Goal: Task Accomplishment & Management: Use online tool/utility

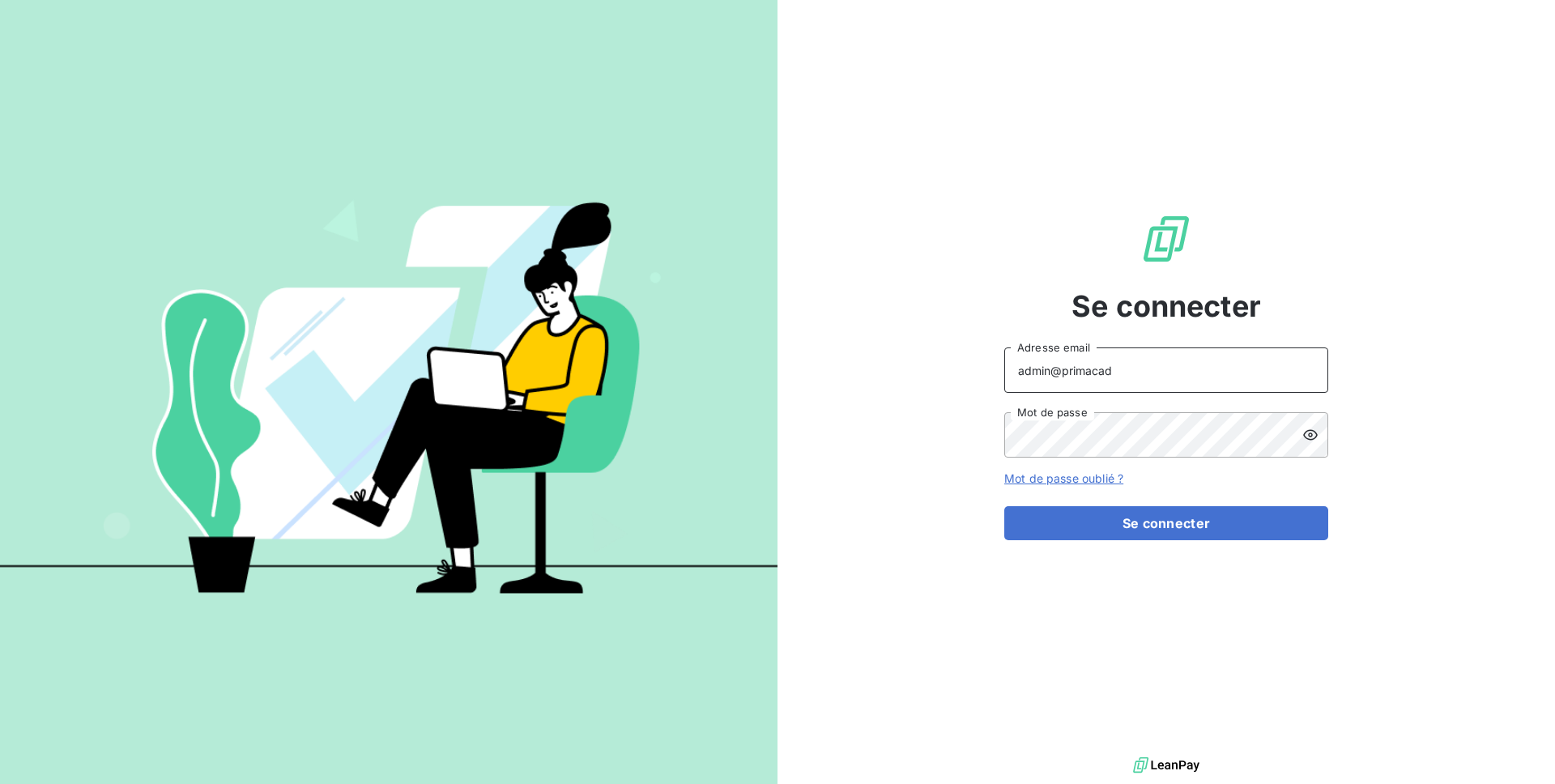
click at [1130, 367] on input "admin@primacad" at bounding box center [1166, 370] width 324 height 45
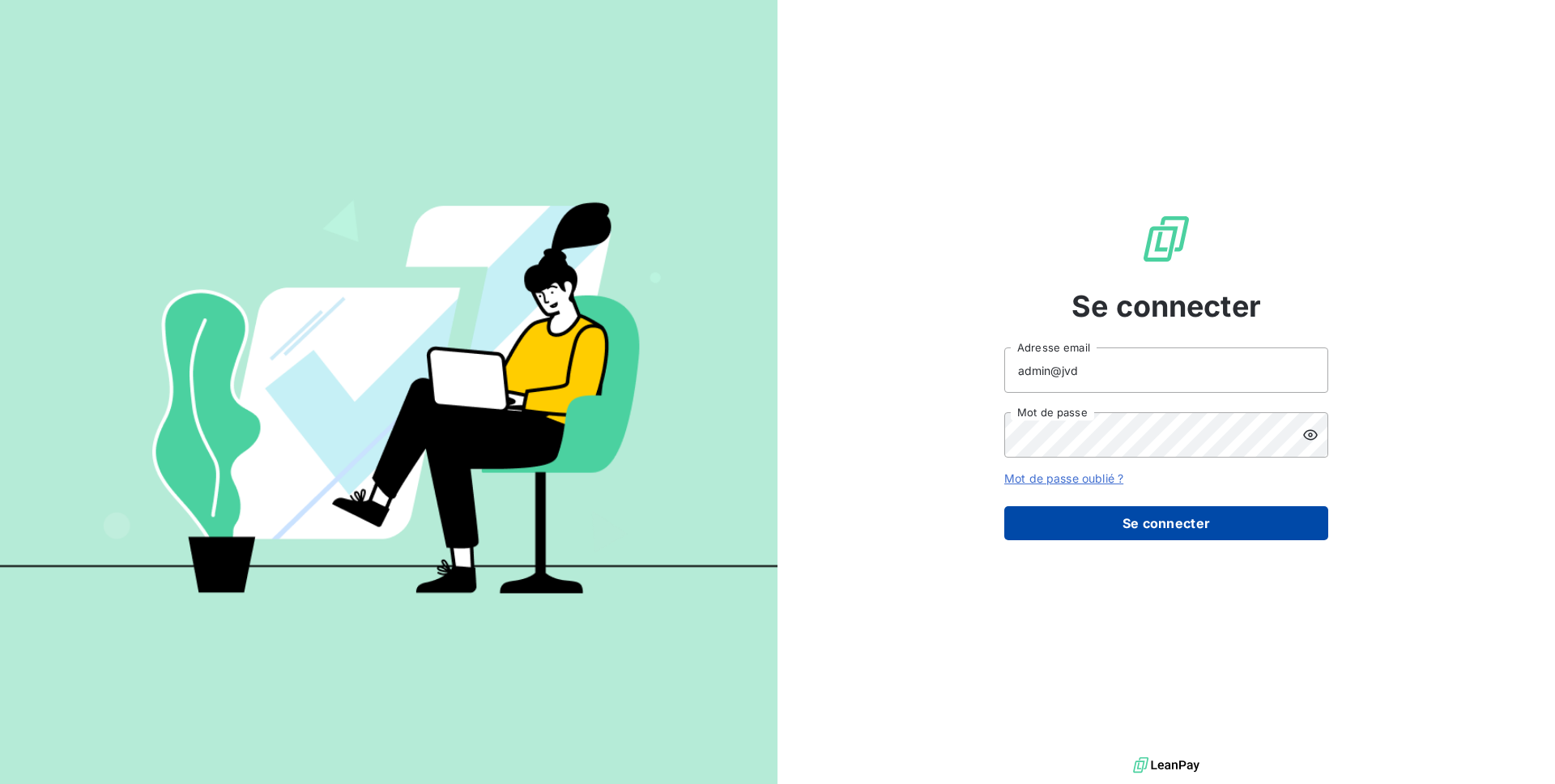
type input "admin@jvd"
click at [1153, 536] on button "Se connecter" at bounding box center [1166, 523] width 324 height 34
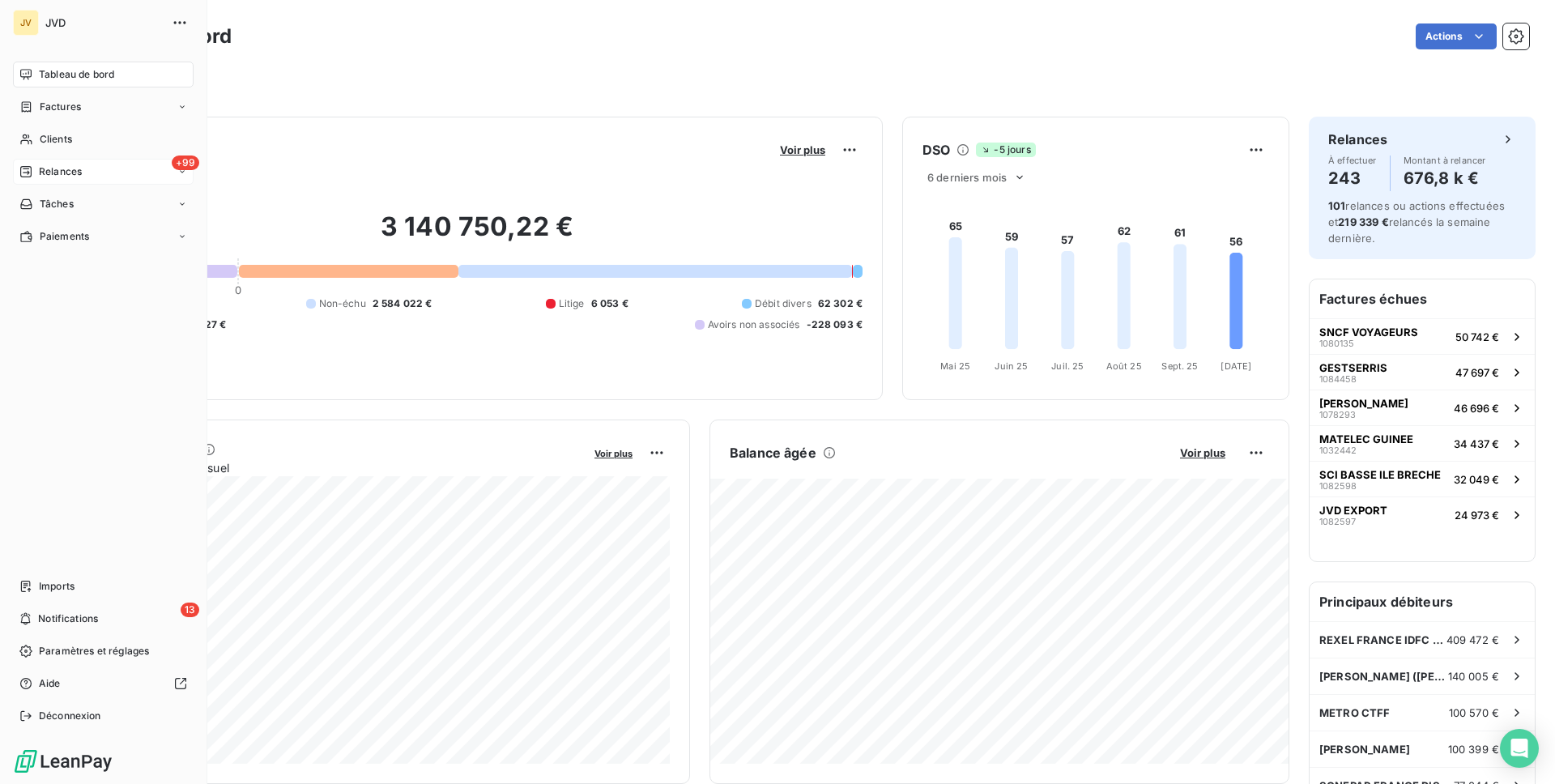
click at [68, 170] on span "Relances" at bounding box center [60, 171] width 43 height 14
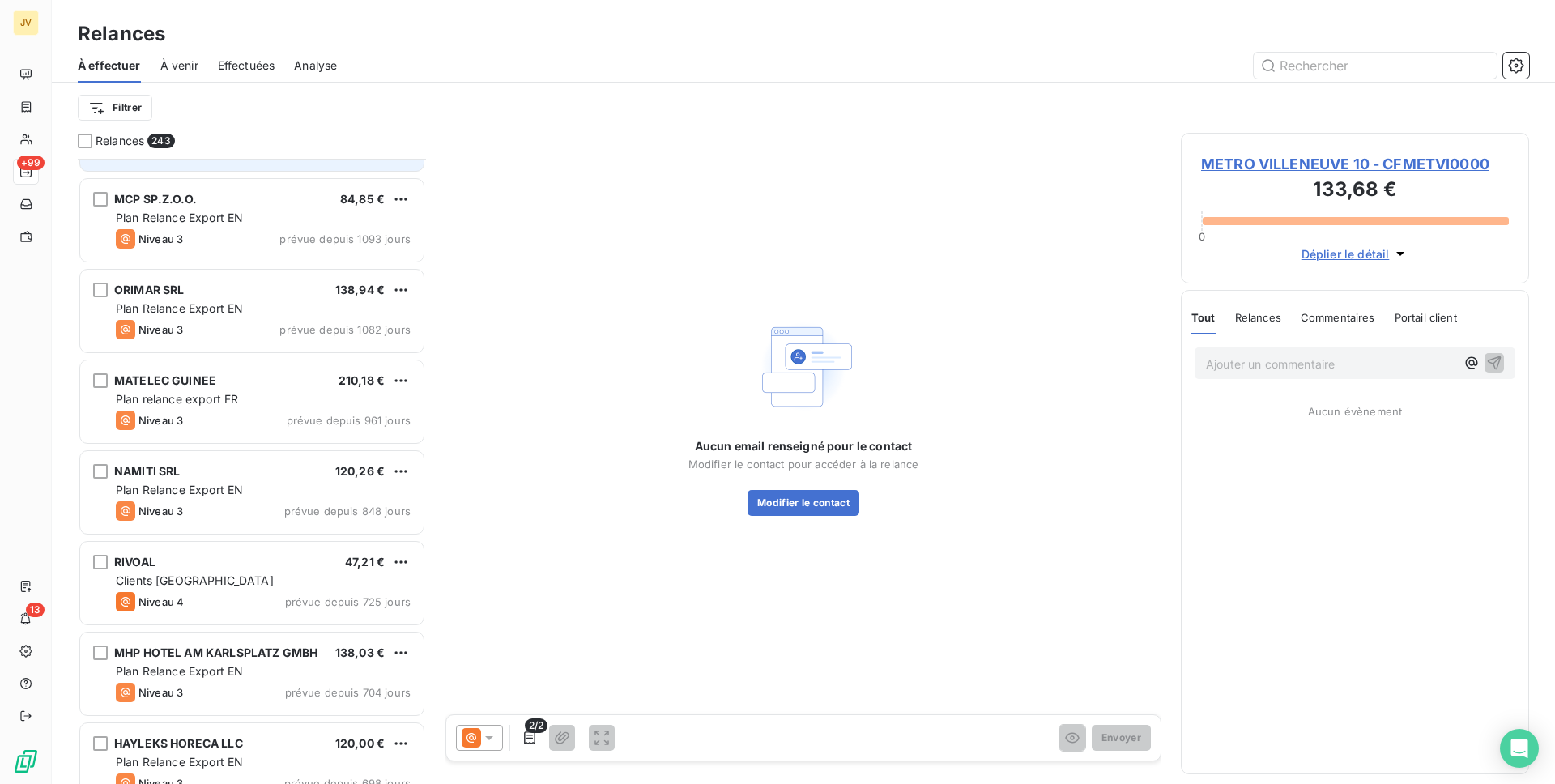
scroll to position [1684, 0]
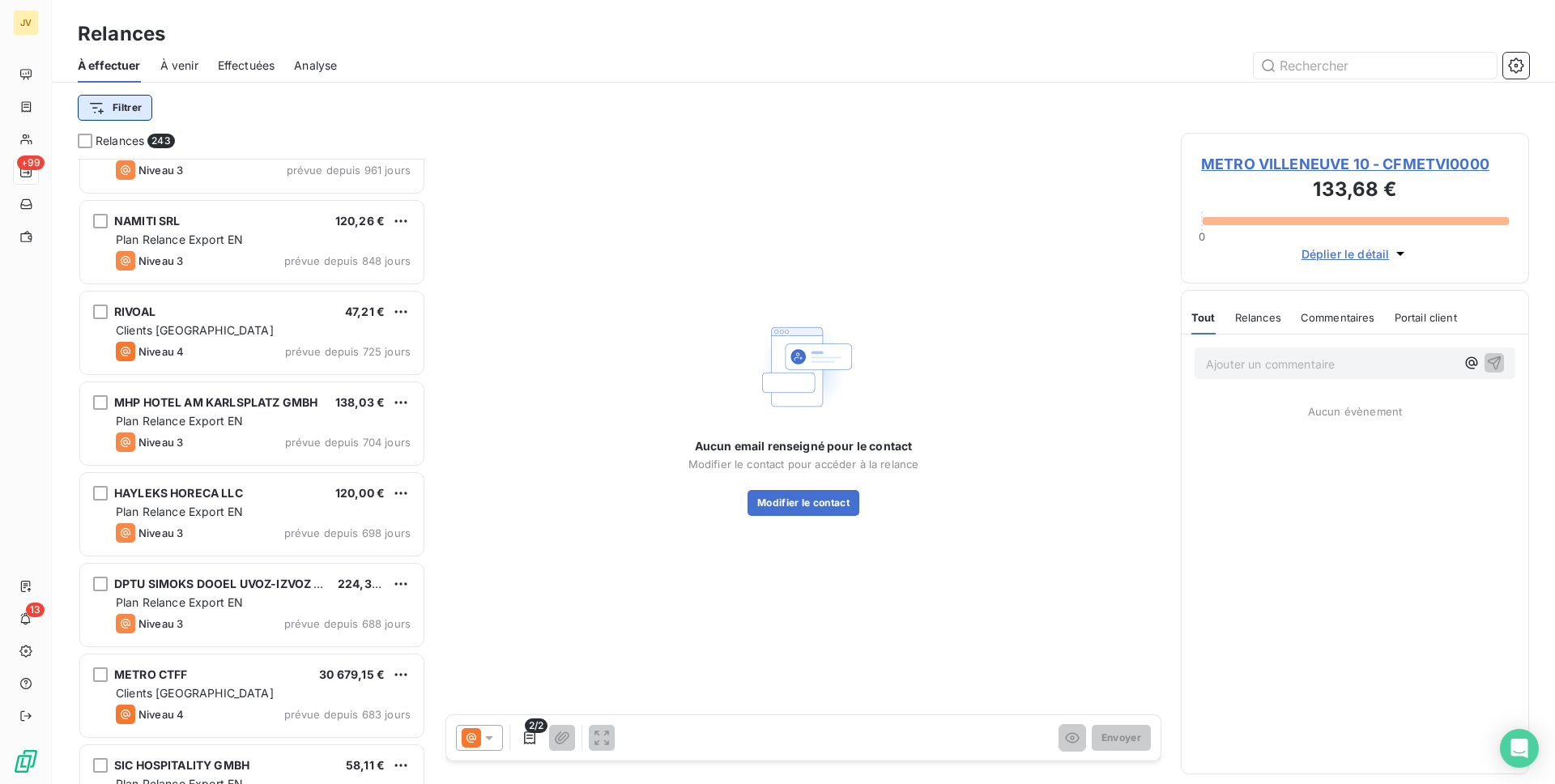
click at [134, 114] on html "JV +99 13 Relances À effectuer À venir Effectuées Analyse Filtrer Relances 243 …" at bounding box center [778, 392] width 1555 height 784
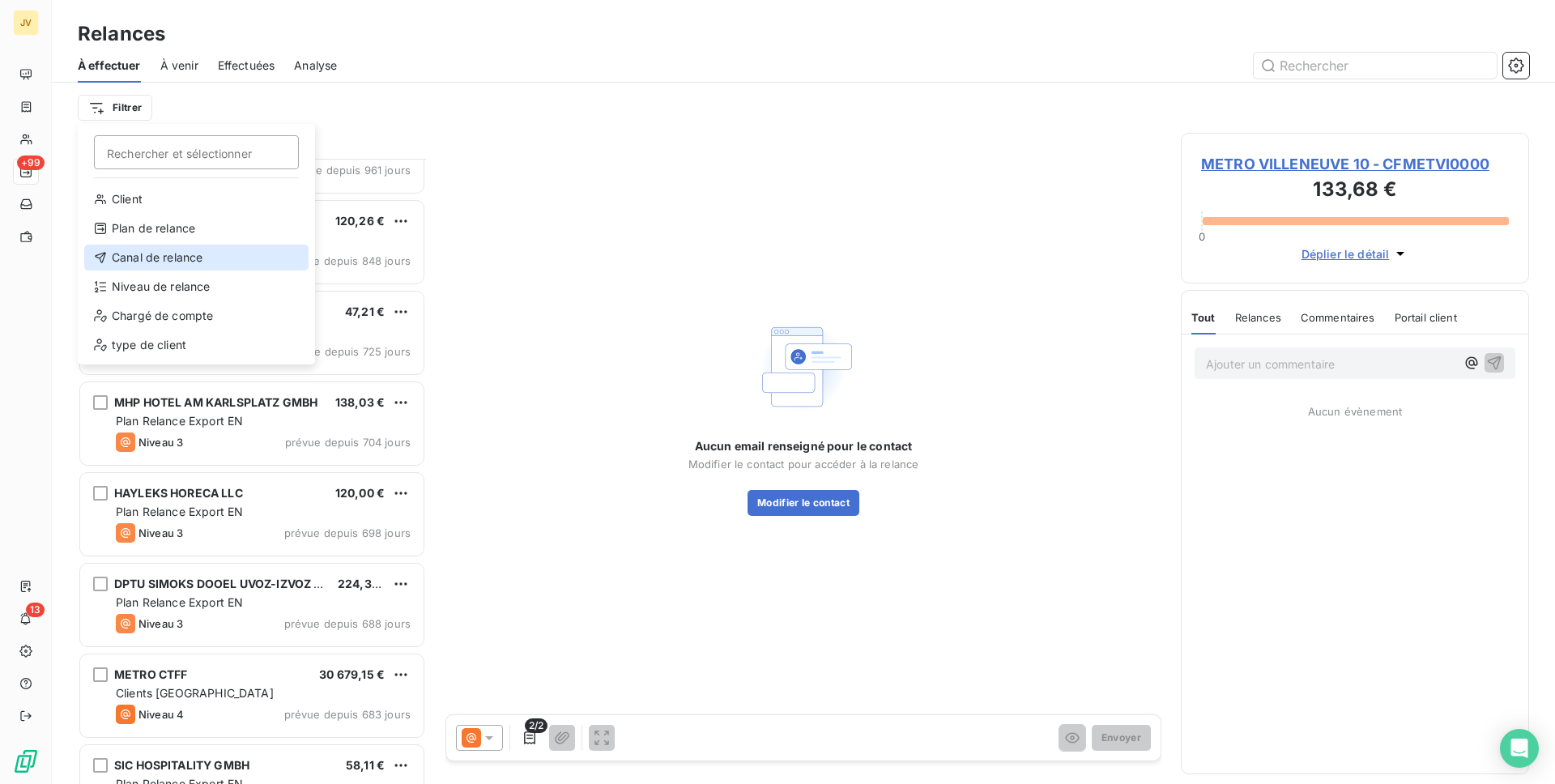
click at [165, 254] on div "Canal de relance" at bounding box center [196, 257] width 224 height 26
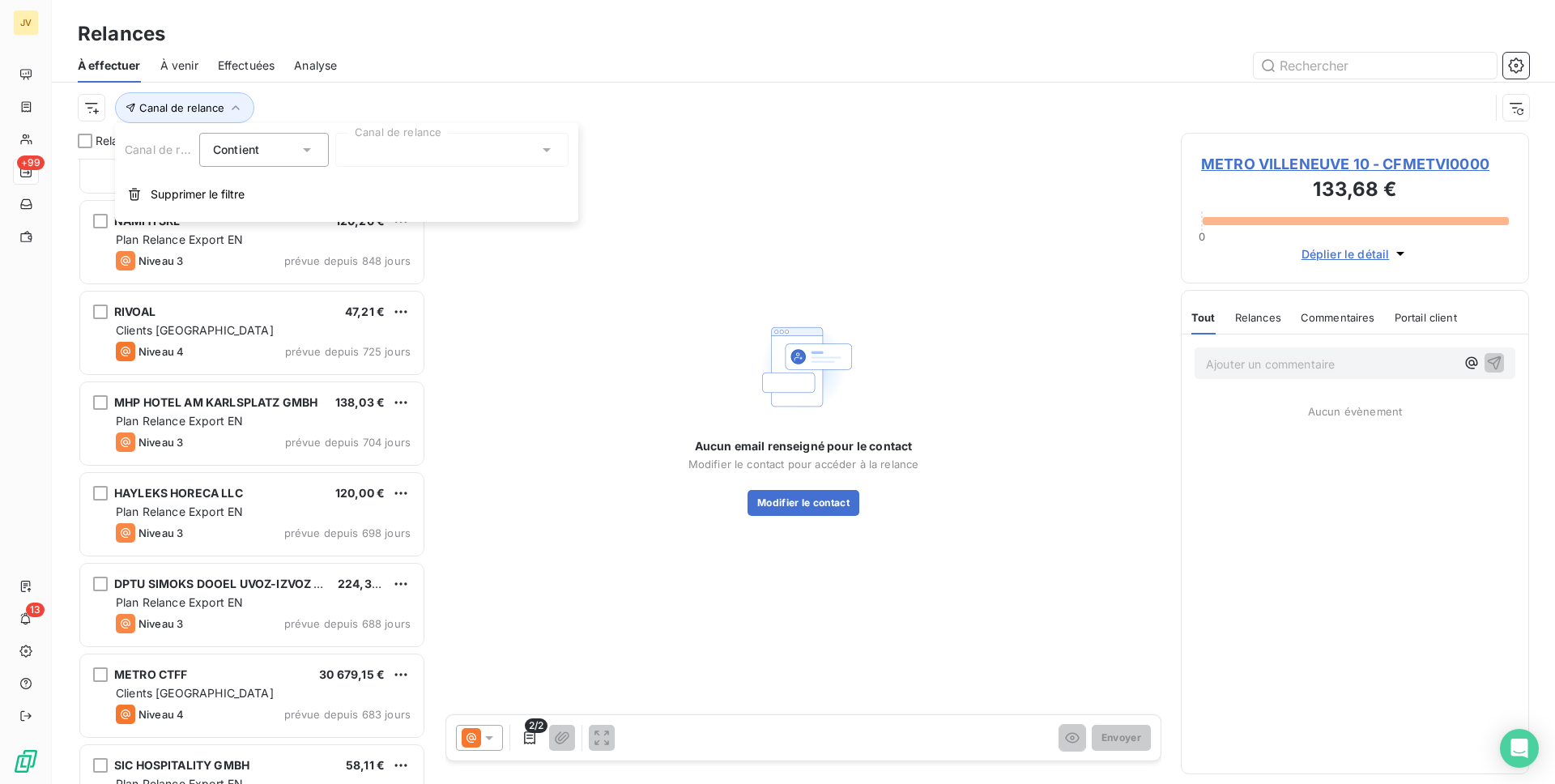
click at [345, 133] on div at bounding box center [452, 150] width 233 height 34
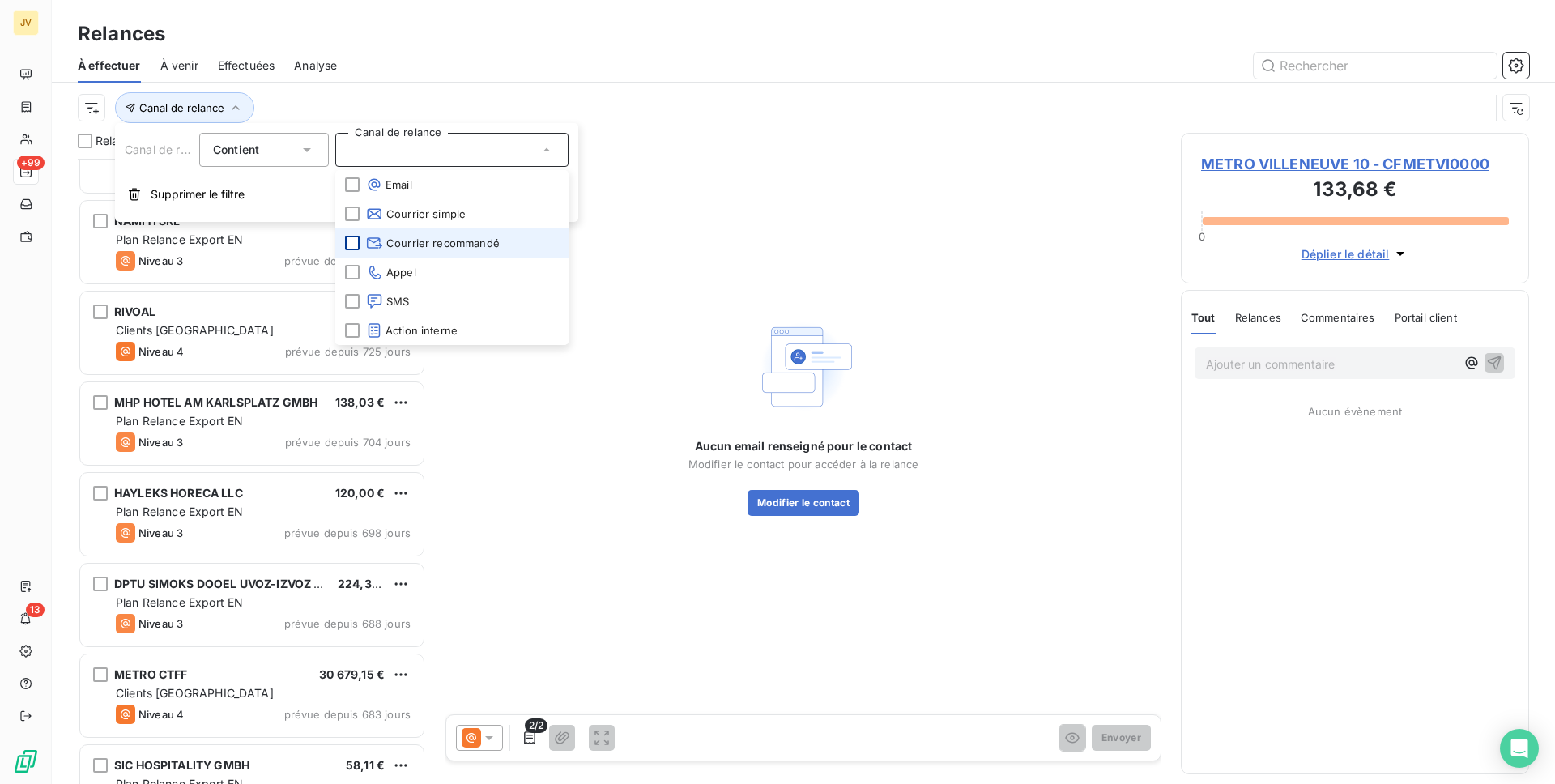
click at [349, 247] on div at bounding box center [351, 242] width 14 height 14
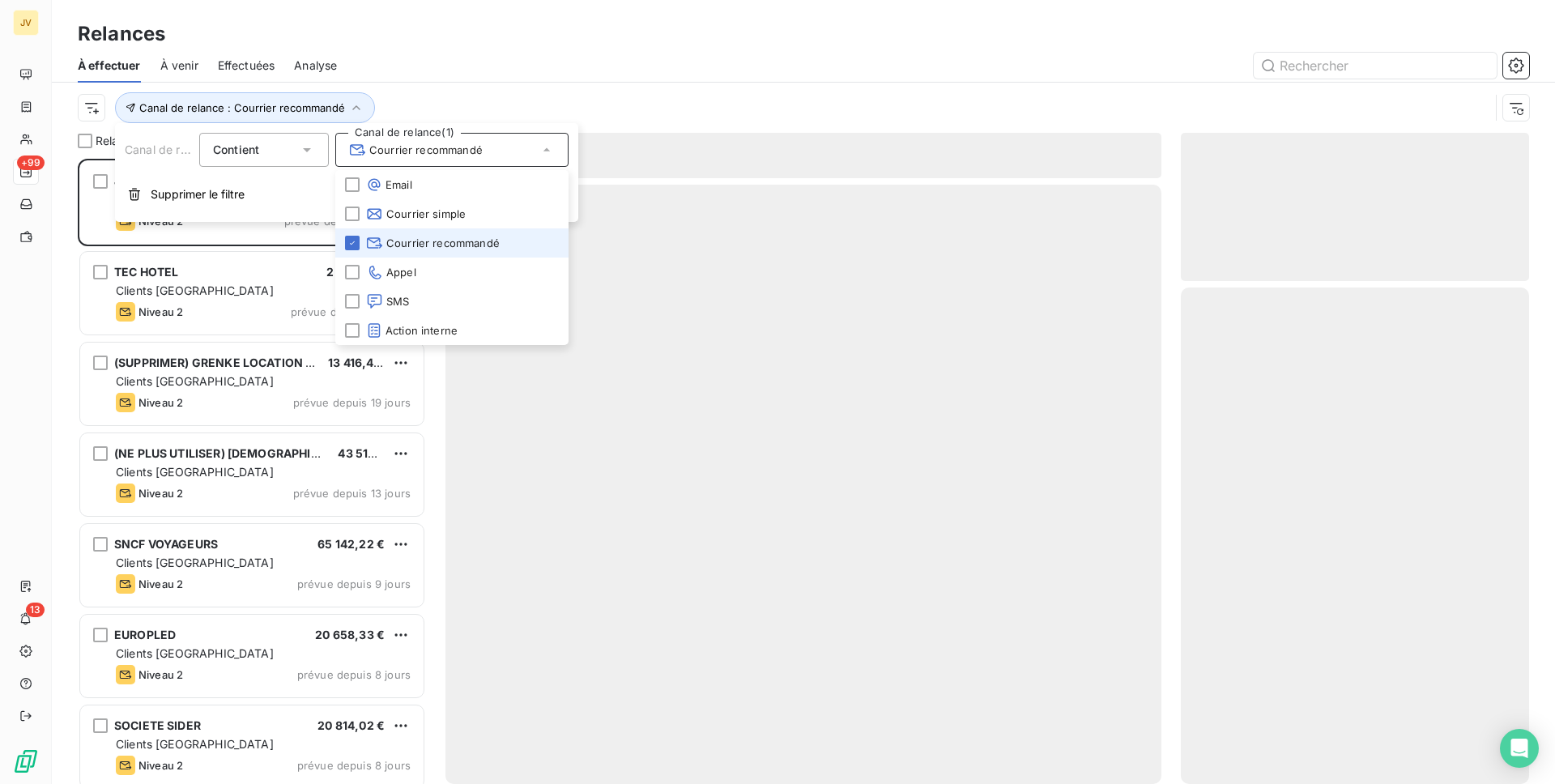
scroll to position [625, 349]
